Goal: Use online tool/utility: Utilize a website feature to perform a specific function

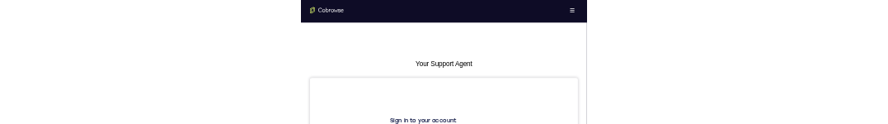
scroll to position [82, 0]
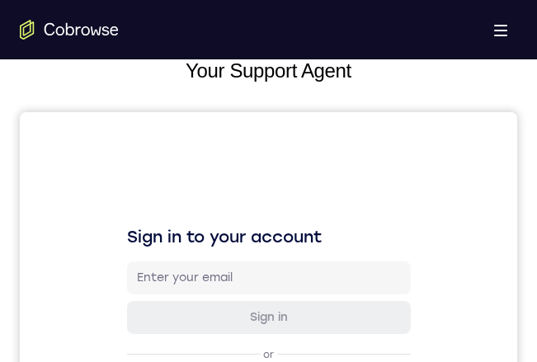
drag, startPoint x: 485, startPoint y: 184, endPoint x: 511, endPoint y: 189, distance: 26.9
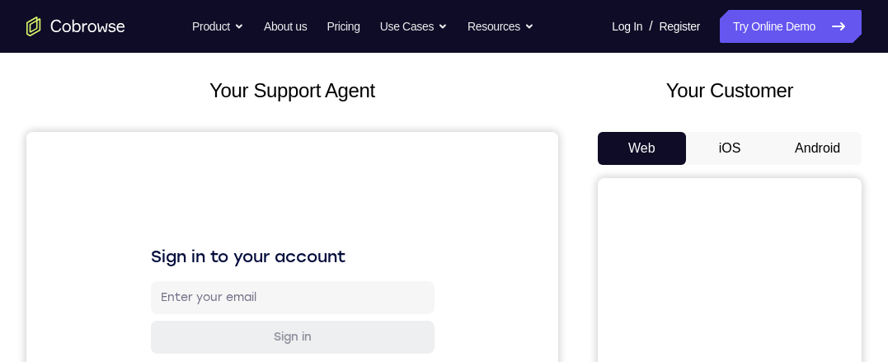
click at [808, 147] on button "Android" at bounding box center [818, 148] width 88 height 33
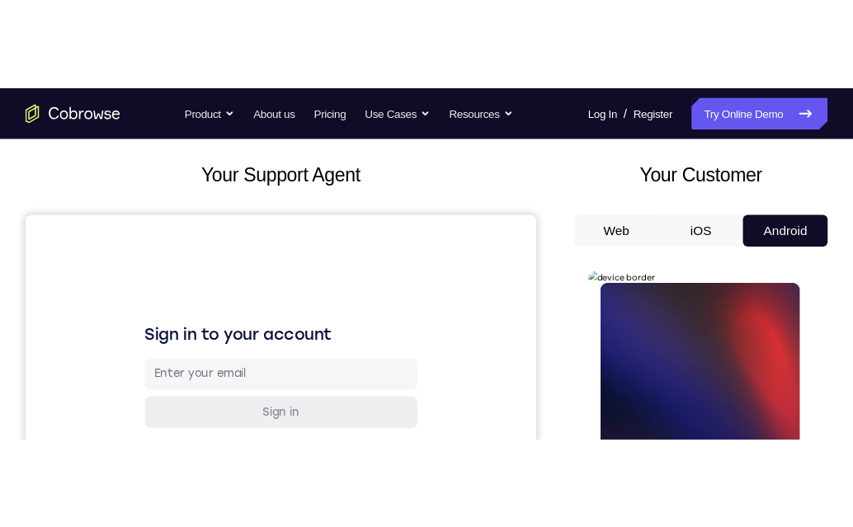
scroll to position [247, 0]
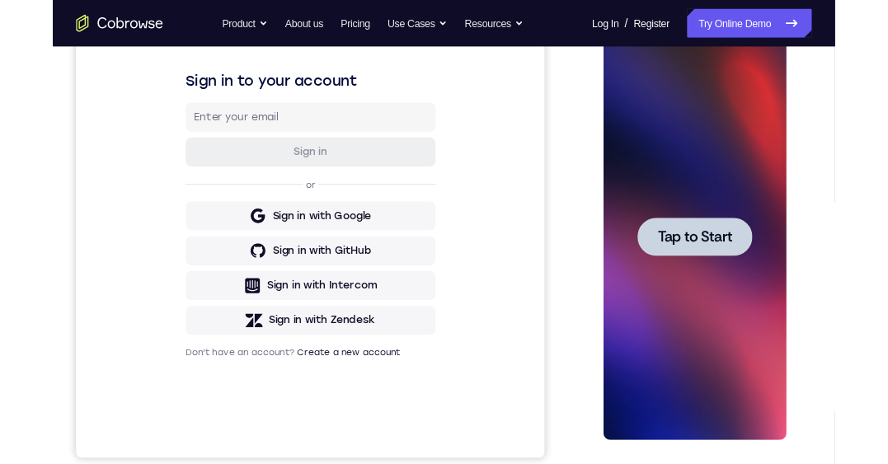
click at [711, 261] on span "Tap to Start" at bounding box center [708, 265] width 84 height 16
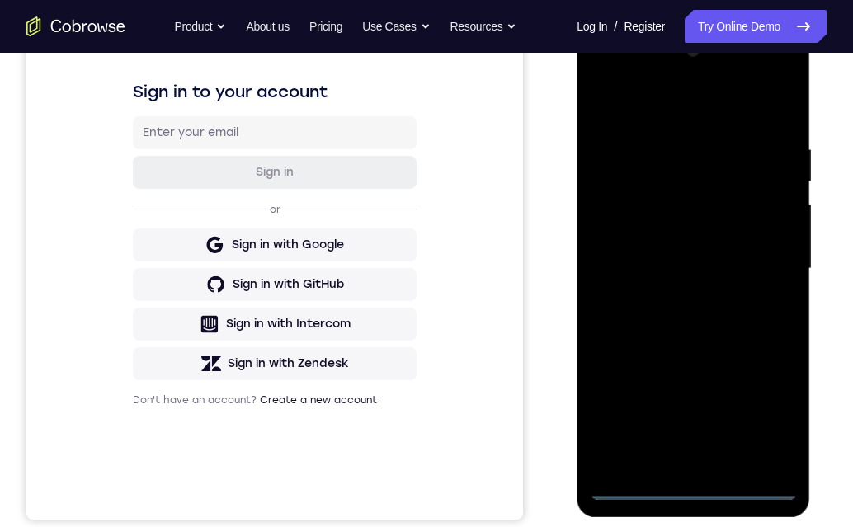
click at [692, 361] on div at bounding box center [693, 269] width 208 height 462
click at [791, 361] on div at bounding box center [693, 269] width 208 height 462
click at [775, 361] on div at bounding box center [693, 269] width 208 height 462
click at [647, 115] on div at bounding box center [693, 269] width 208 height 462
click at [785, 75] on div at bounding box center [693, 269] width 208 height 462
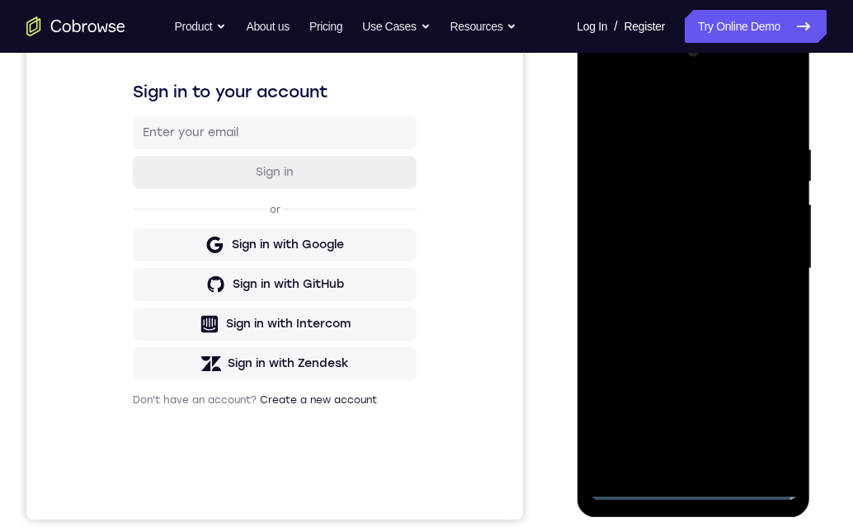
scroll to position [165, 0]
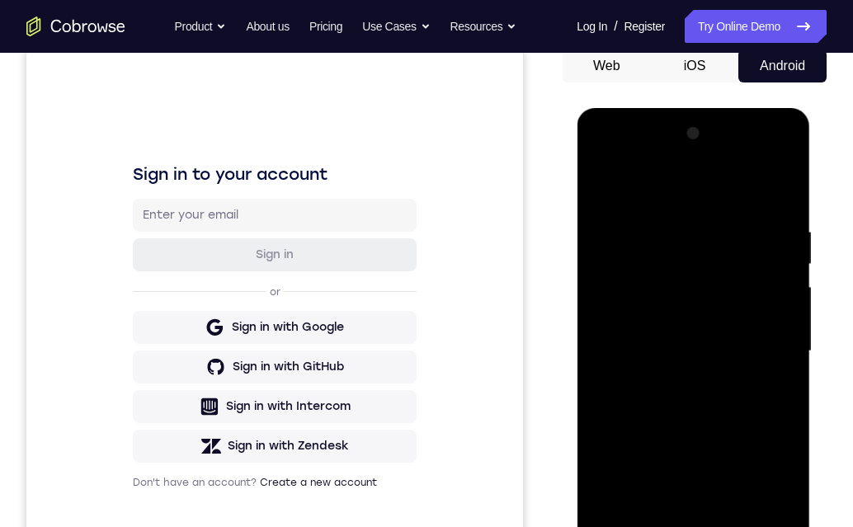
click at [700, 361] on div at bounding box center [693, 351] width 208 height 462
click at [694, 241] on div at bounding box center [693, 351] width 208 height 462
click at [673, 287] on div at bounding box center [693, 351] width 208 height 462
click at [694, 228] on div at bounding box center [693, 351] width 208 height 462
click at [758, 280] on div at bounding box center [693, 351] width 208 height 462
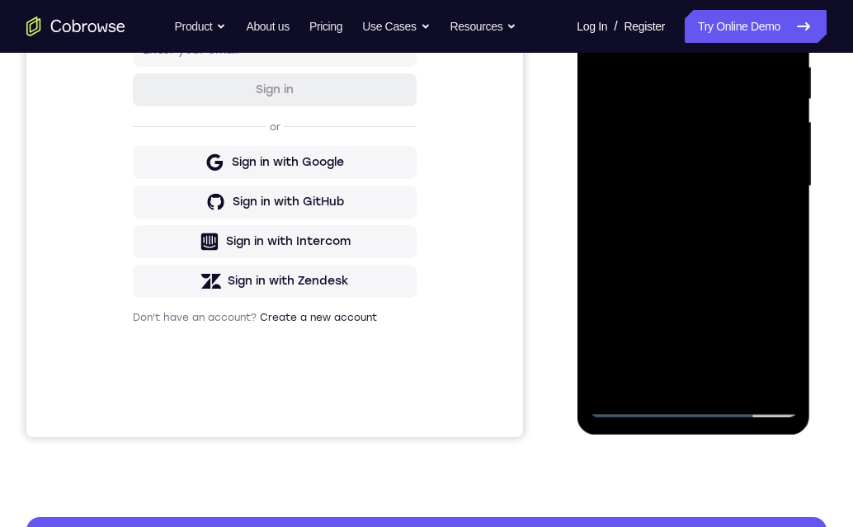
scroll to position [247, 0]
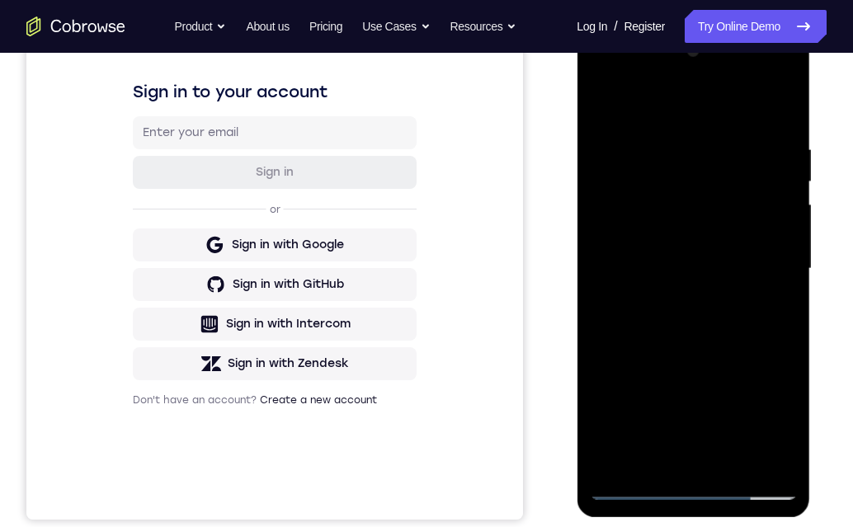
click at [765, 361] on div at bounding box center [693, 269] width 208 height 462
click at [760, 361] on div at bounding box center [693, 269] width 208 height 462
click at [619, 361] on div at bounding box center [693, 269] width 208 height 462
click at [596, 71] on div at bounding box center [693, 269] width 208 height 462
click at [660, 179] on div at bounding box center [693, 269] width 208 height 462
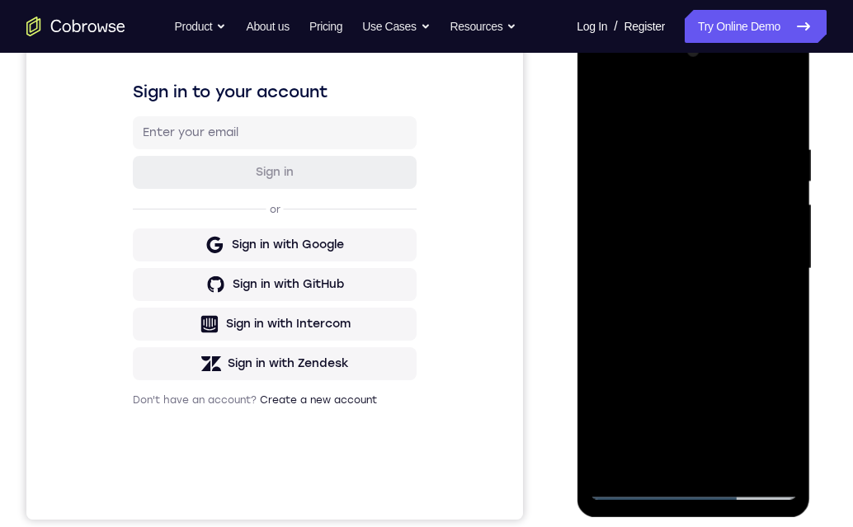
click at [687, 203] on div at bounding box center [693, 269] width 208 height 462
click at [685, 214] on div at bounding box center [693, 269] width 208 height 462
click at [656, 357] on div at bounding box center [693, 269] width 208 height 462
click at [628, 361] on div at bounding box center [693, 269] width 208 height 462
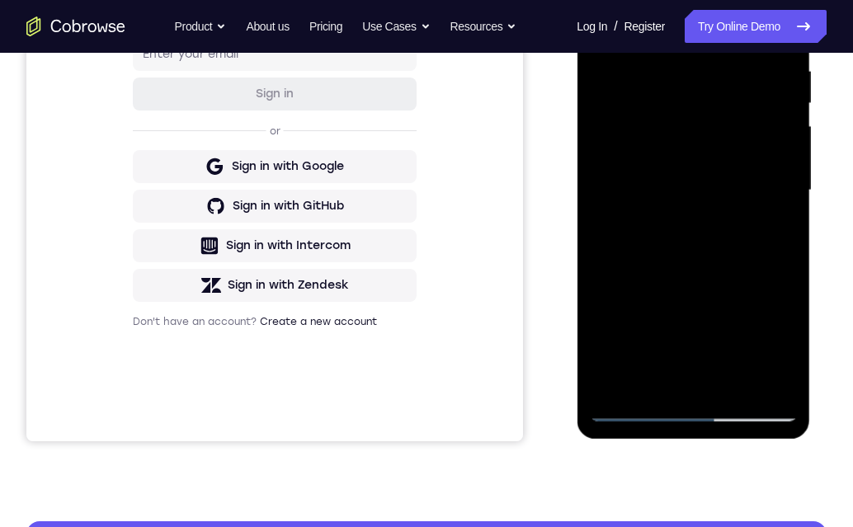
drag, startPoint x: 708, startPoint y: 189, endPoint x: 755, endPoint y: 4, distance: 190.8
click at [755, 4] on div at bounding box center [693, 191] width 208 height 462
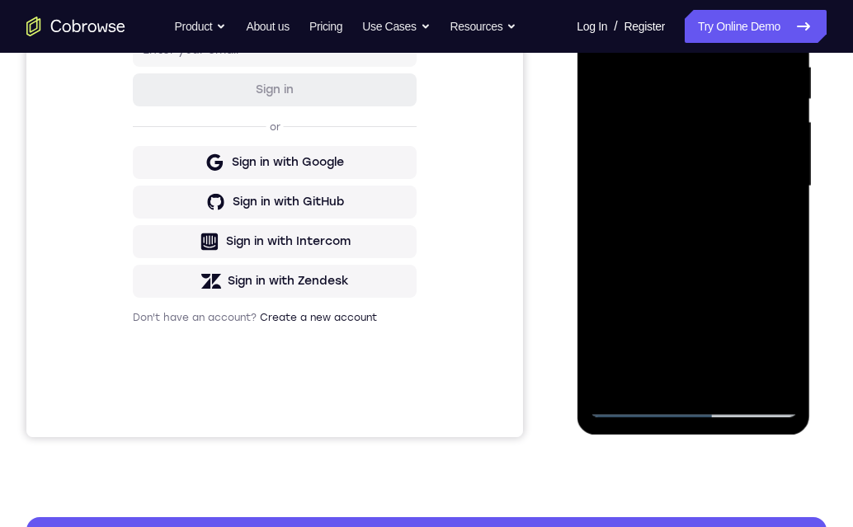
click at [666, 221] on div at bounding box center [693, 186] width 208 height 462
click at [732, 264] on div at bounding box center [693, 186] width 208 height 462
click at [635, 361] on div at bounding box center [693, 186] width 208 height 462
drag, startPoint x: 720, startPoint y: 191, endPoint x: 703, endPoint y: 254, distance: 65.8
click at [704, 286] on div at bounding box center [693, 186] width 208 height 462
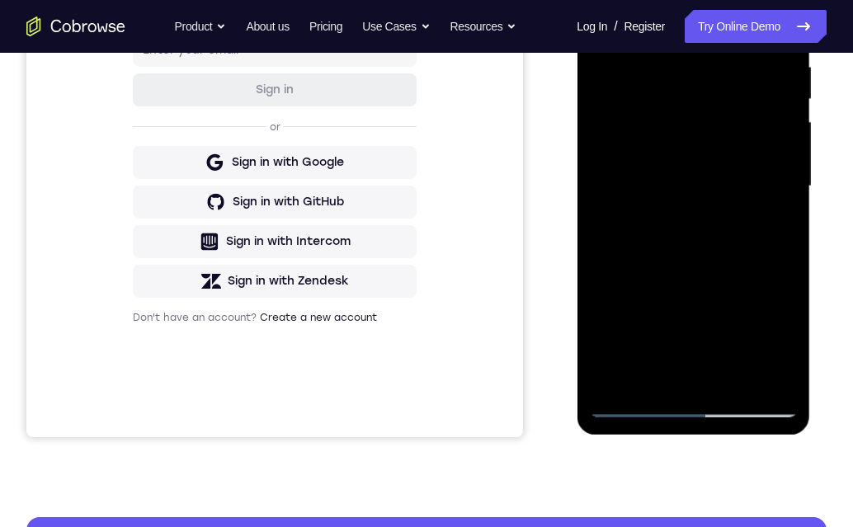
click at [688, 172] on div at bounding box center [693, 186] width 208 height 462
click at [689, 129] on div at bounding box center [693, 186] width 208 height 462
click at [695, 129] on div at bounding box center [693, 186] width 208 height 462
drag, startPoint x: 685, startPoint y: 227, endPoint x: 690, endPoint y: 327, distance: 99.9
click at [675, 326] on div at bounding box center [693, 186] width 208 height 462
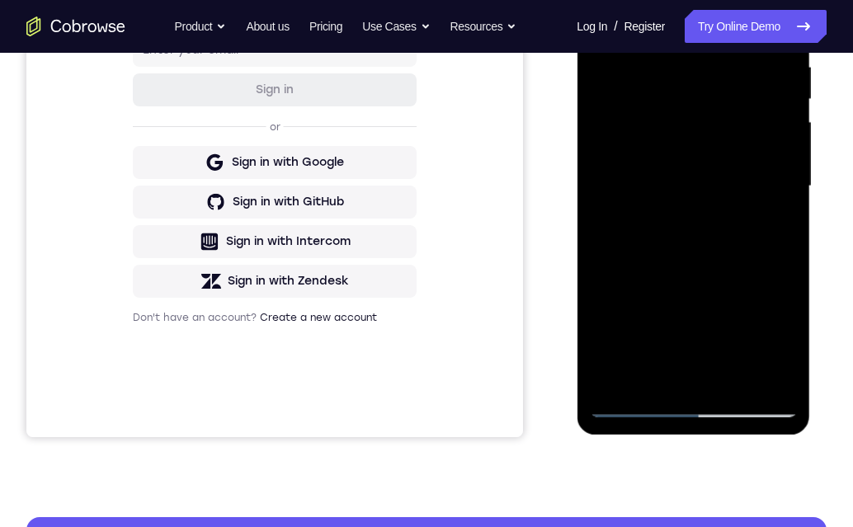
scroll to position [247, 0]
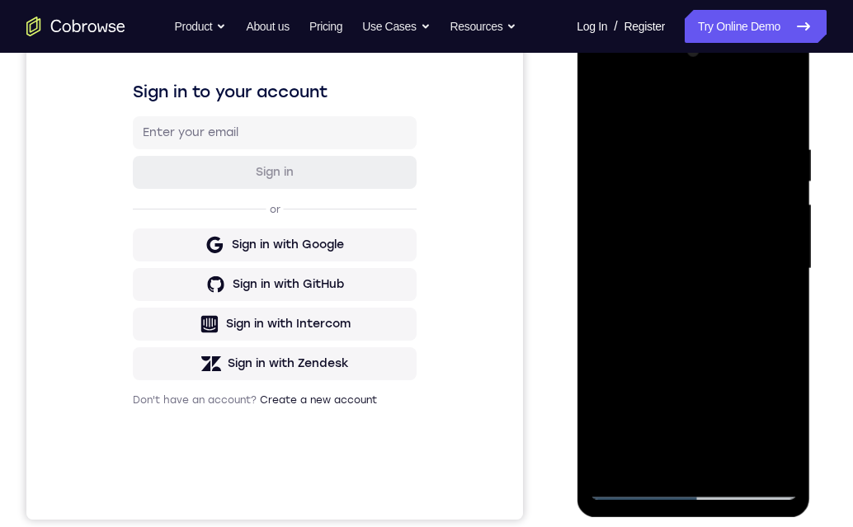
click at [636, 361] on div at bounding box center [693, 269] width 208 height 462
click at [763, 116] on div at bounding box center [693, 269] width 208 height 462
click at [779, 75] on div at bounding box center [693, 269] width 208 height 462
click at [649, 124] on div at bounding box center [693, 269] width 208 height 462
click at [765, 113] on div at bounding box center [693, 269] width 208 height 462
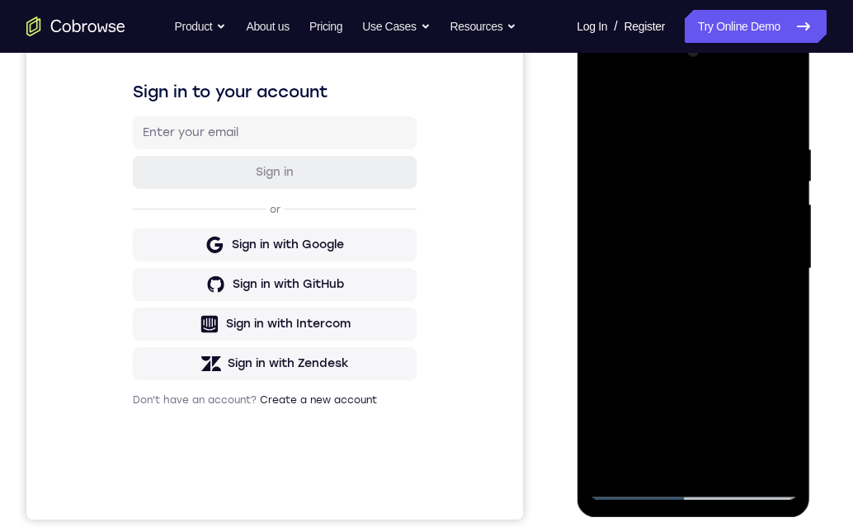
click at [635, 361] on div at bounding box center [693, 269] width 208 height 462
click at [636, 361] on div at bounding box center [693, 269] width 208 height 462
click at [781, 79] on div at bounding box center [693, 269] width 208 height 462
click at [715, 214] on div at bounding box center [693, 269] width 208 height 462
click at [699, 361] on div at bounding box center [693, 269] width 208 height 462
